Goal: Task Accomplishment & Management: Manage account settings

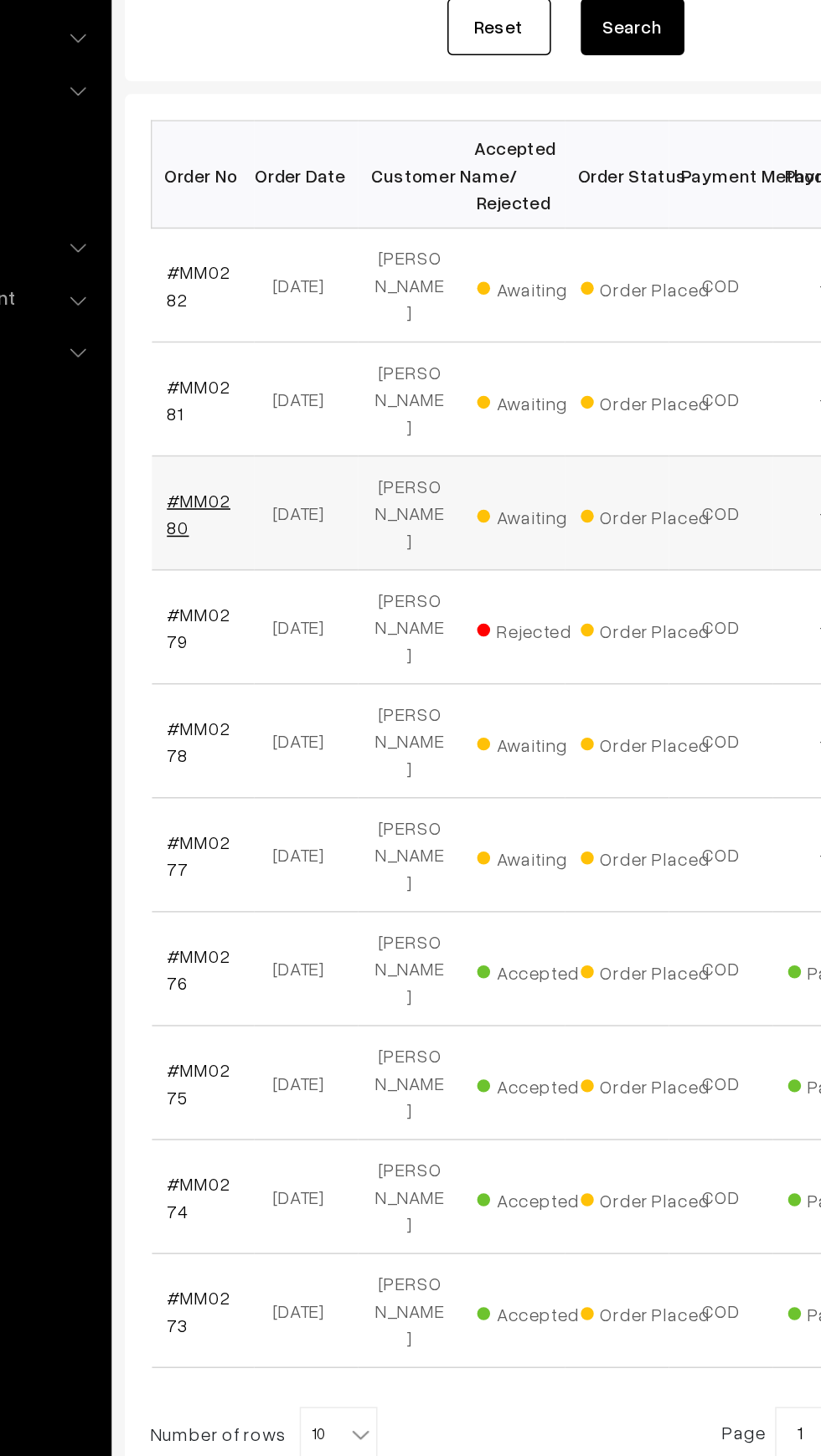
click at [286, 585] on link "#MM0280" at bounding box center [282, 601] width 41 height 32
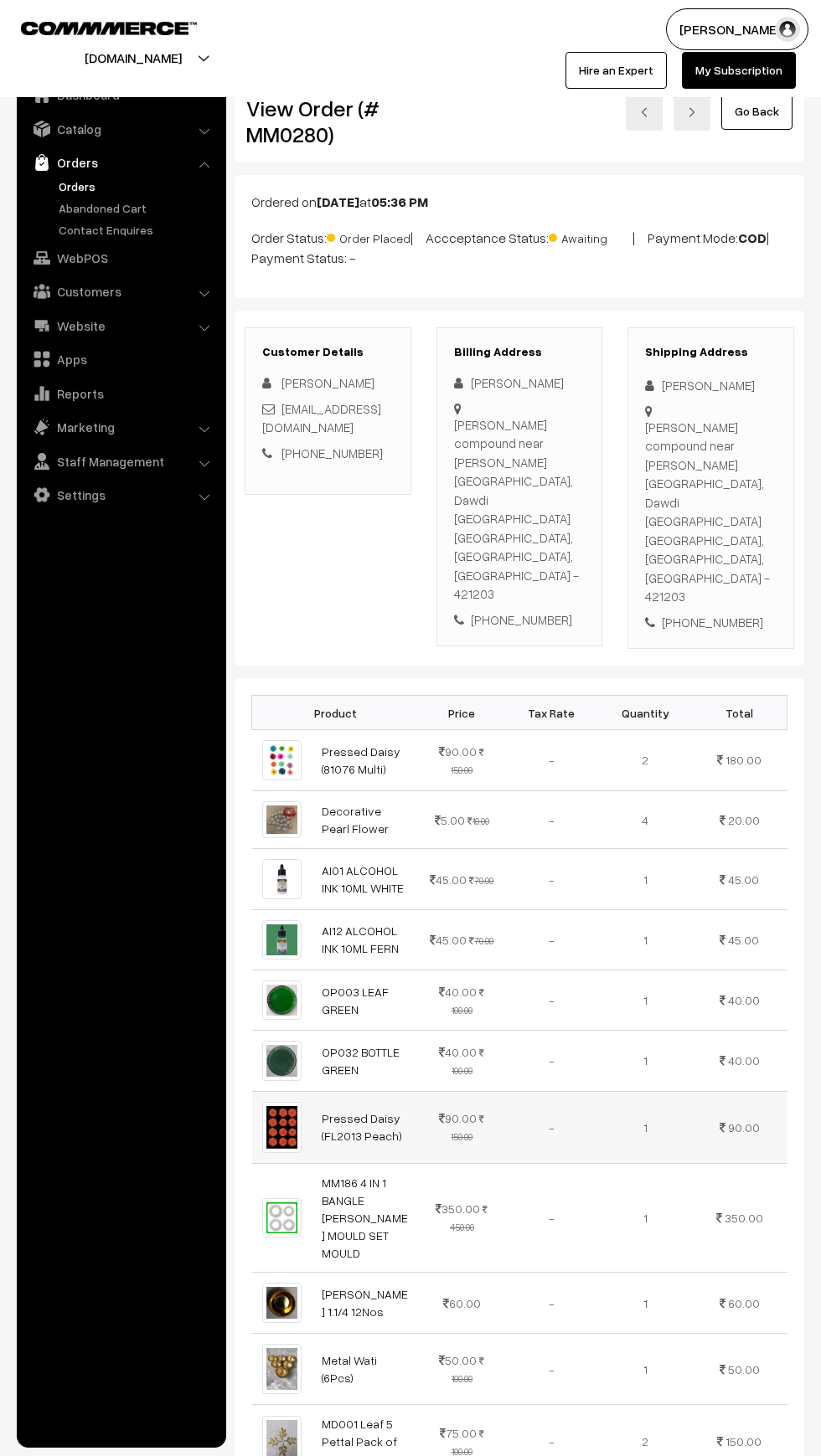
click at [716, 1091] on td "90.00" at bounding box center [739, 1127] width 94 height 72
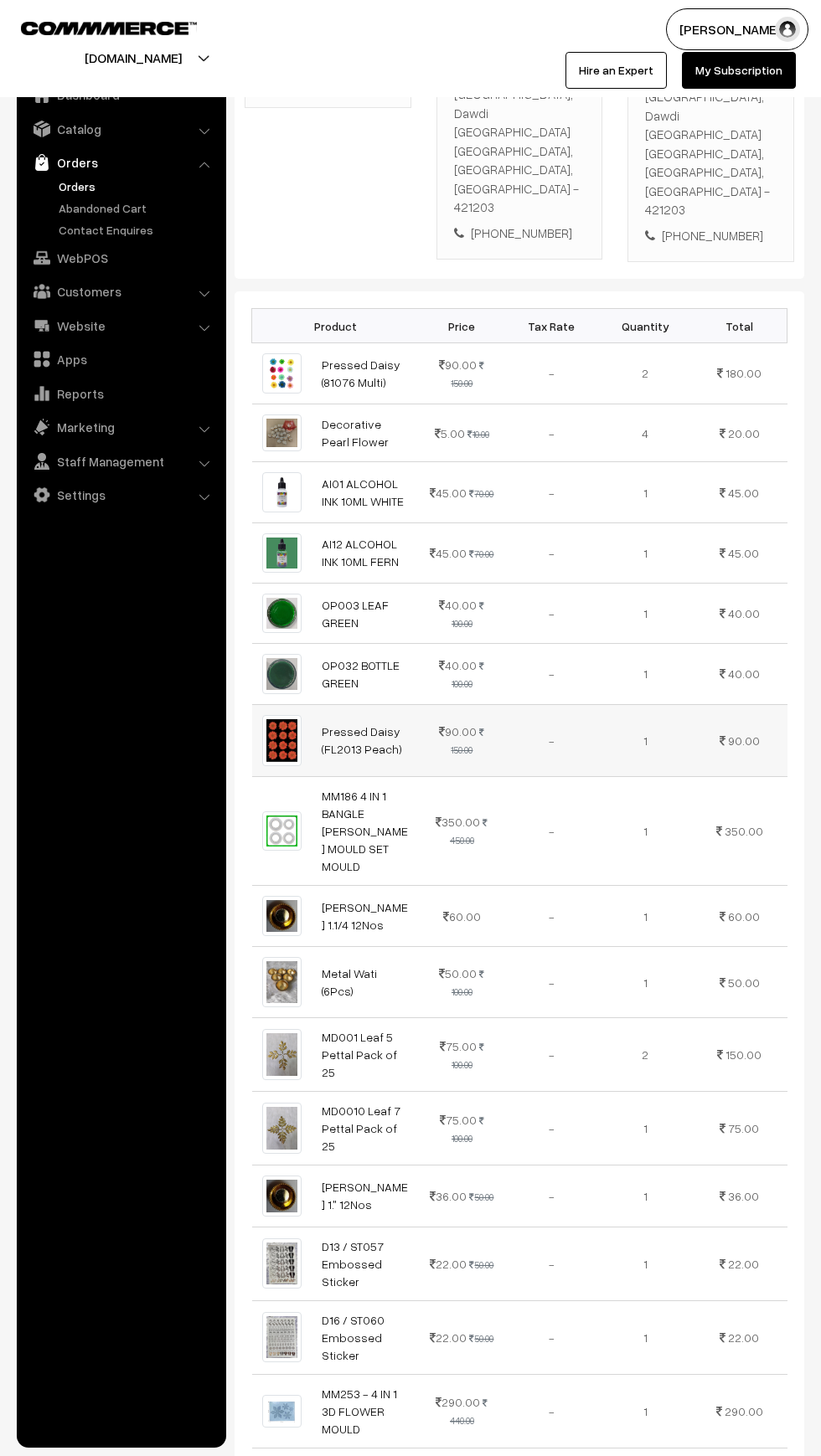
scroll to position [808, 0]
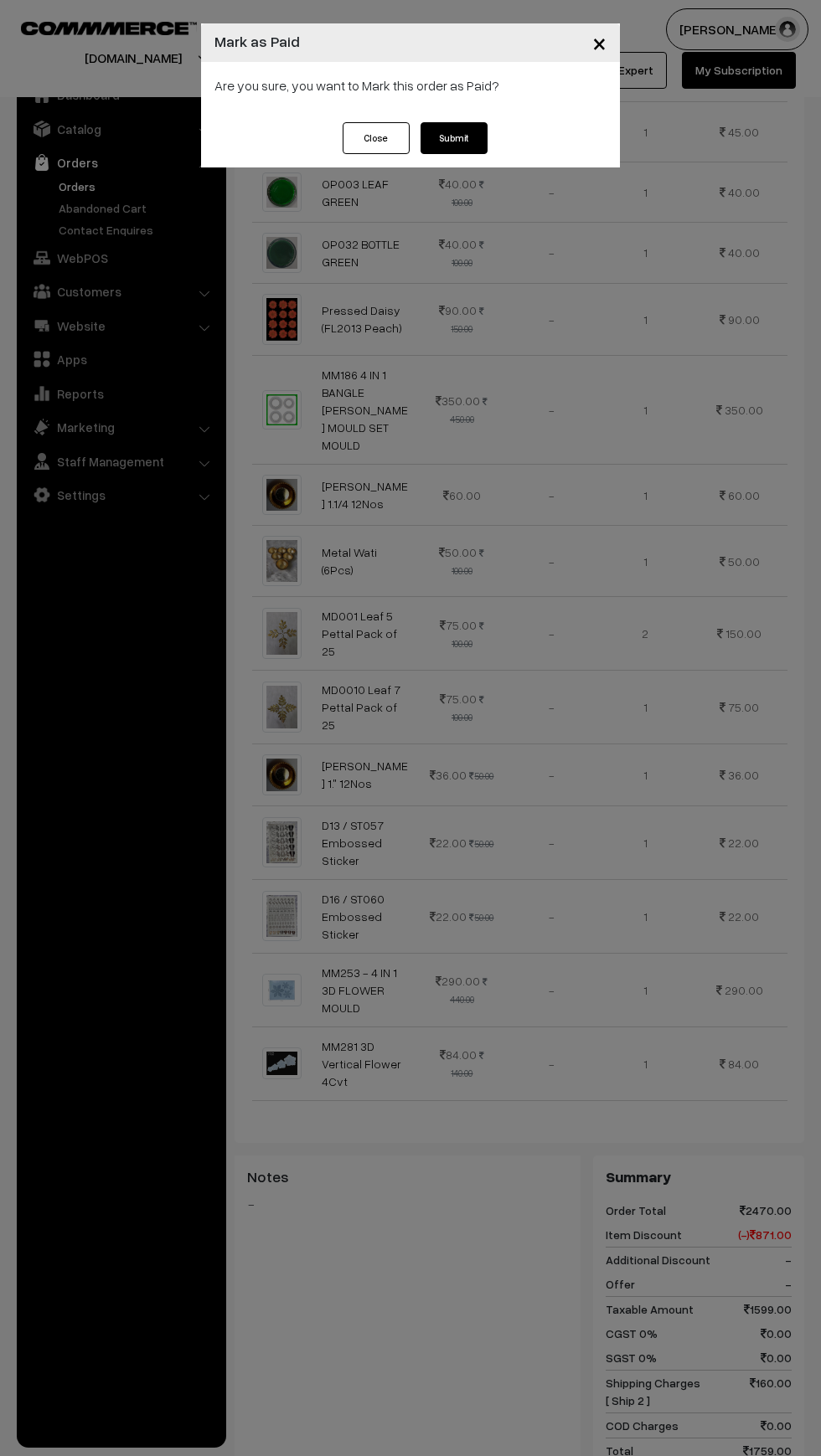
click at [476, 130] on button "Submit" at bounding box center [454, 138] width 67 height 32
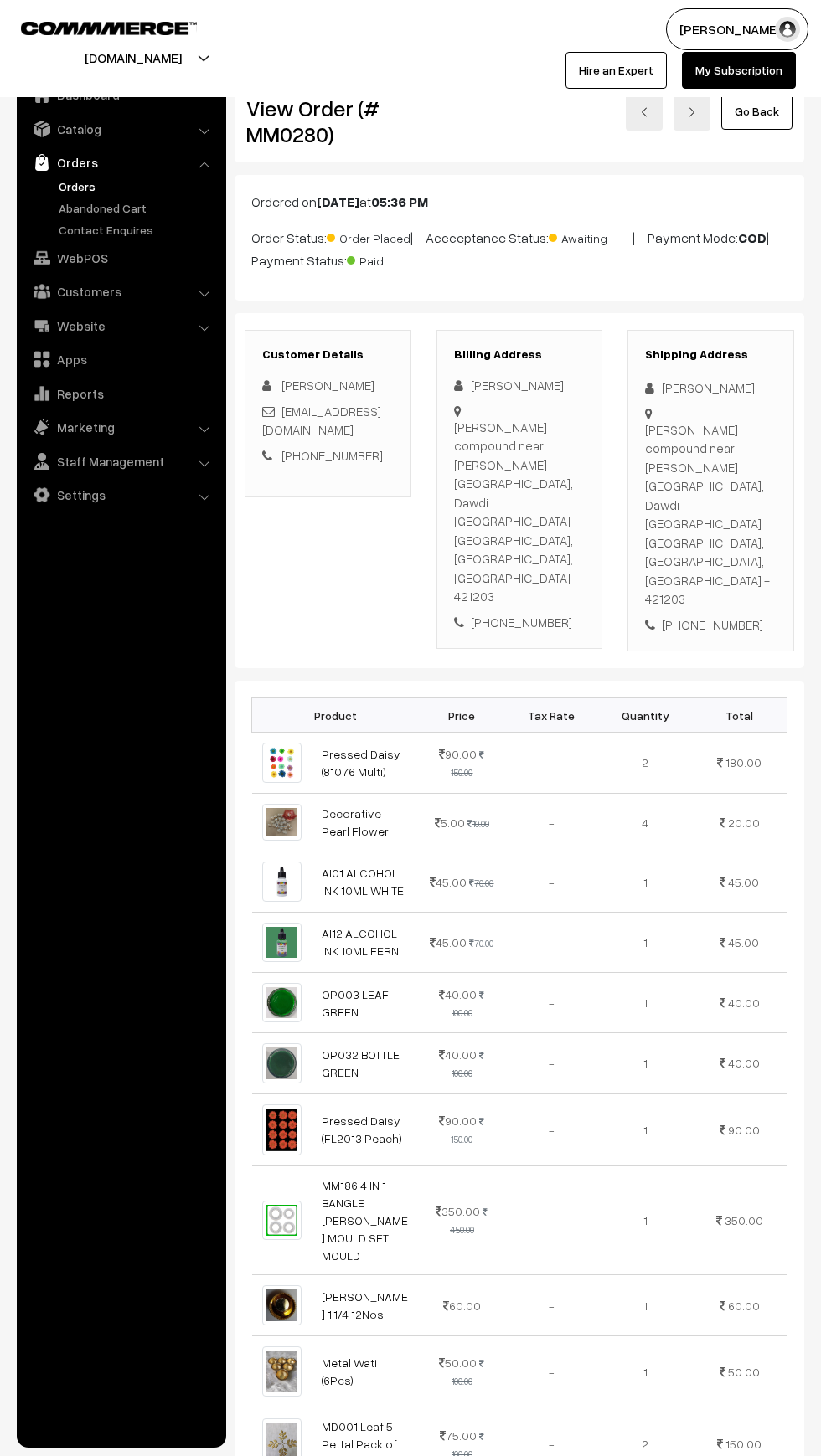
scroll to position [811, 0]
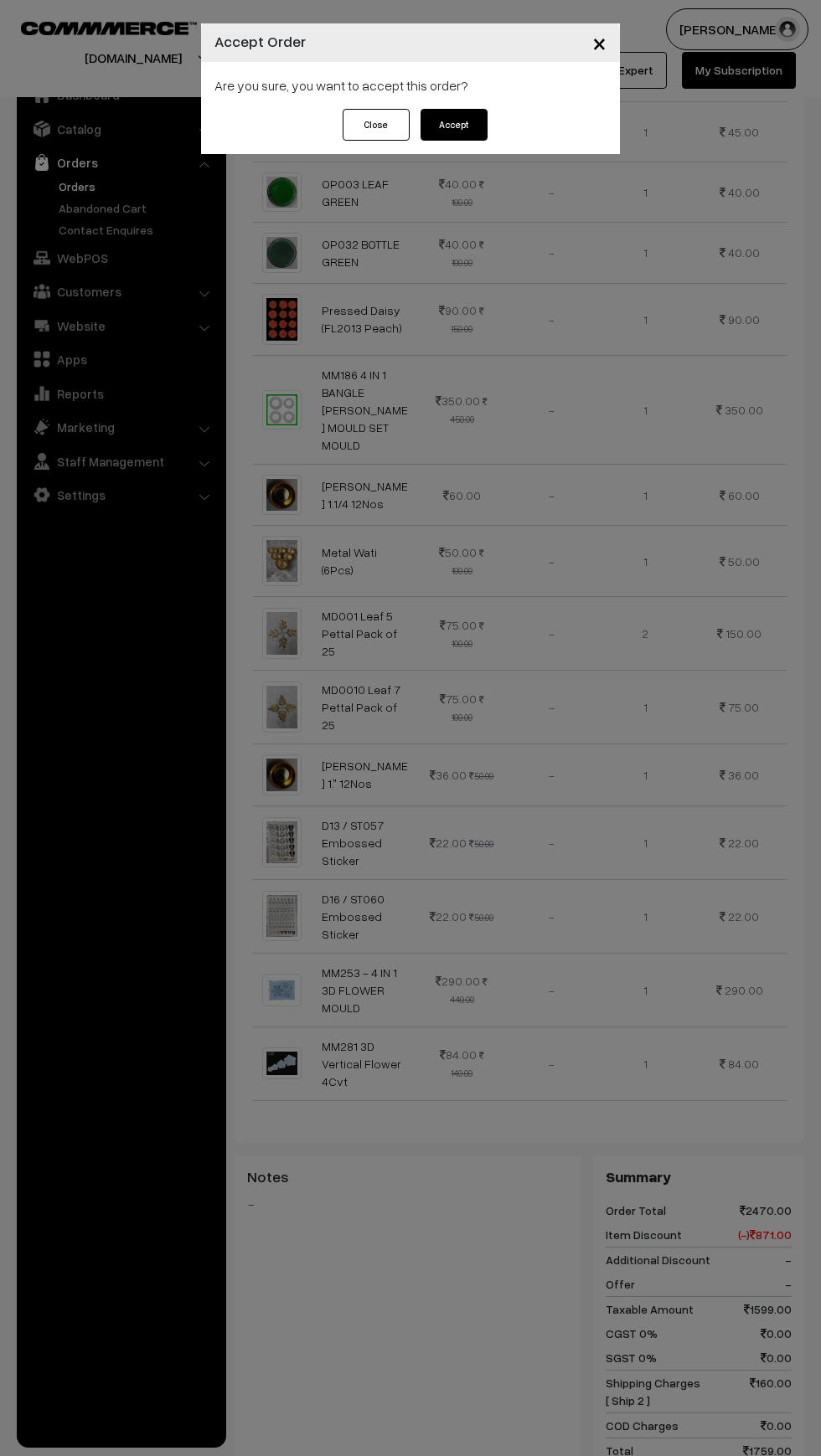
click at [454, 133] on button "Accept" at bounding box center [454, 125] width 67 height 32
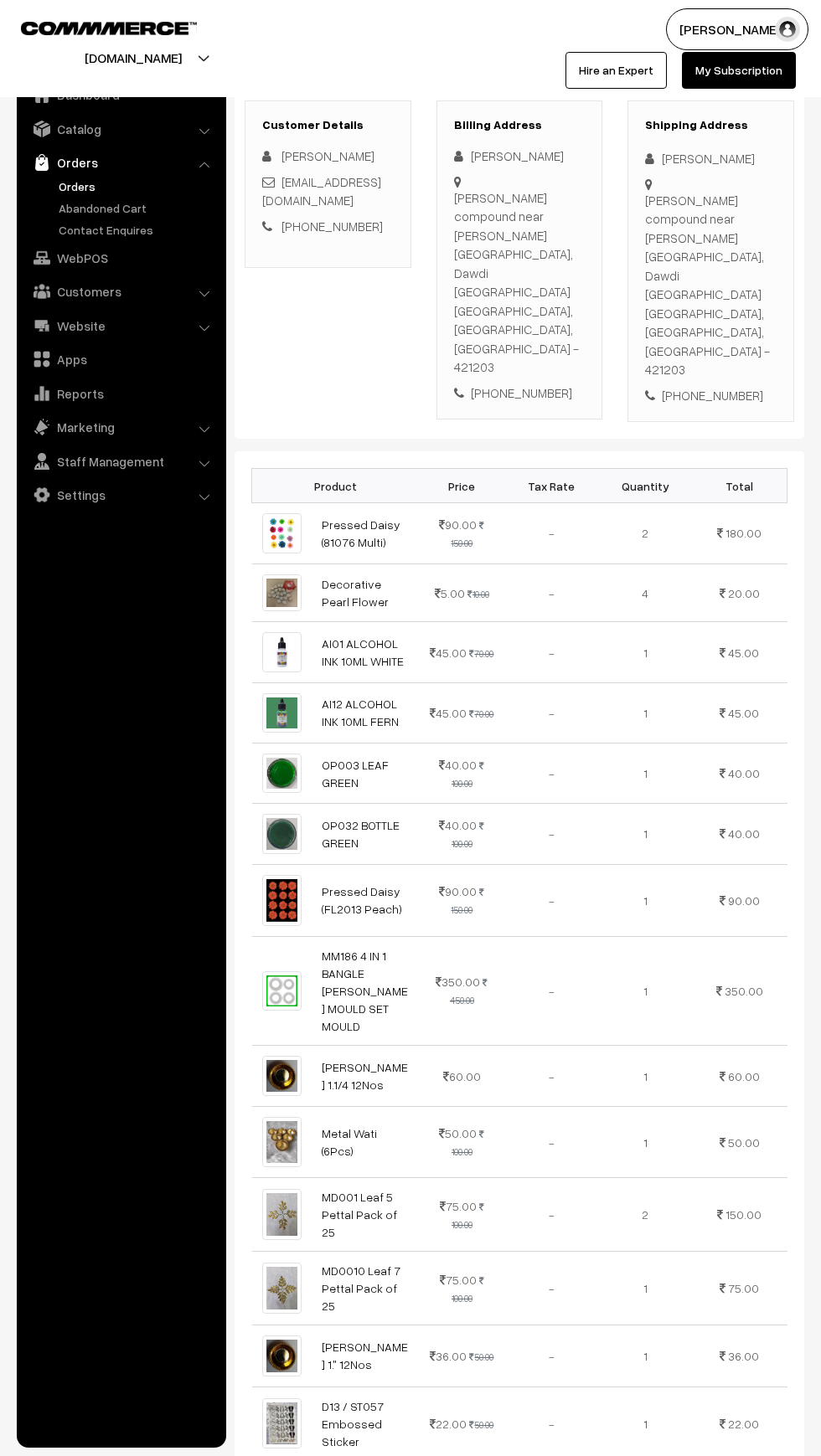
scroll to position [236, 0]
